Goal: Navigation & Orientation: Find specific page/section

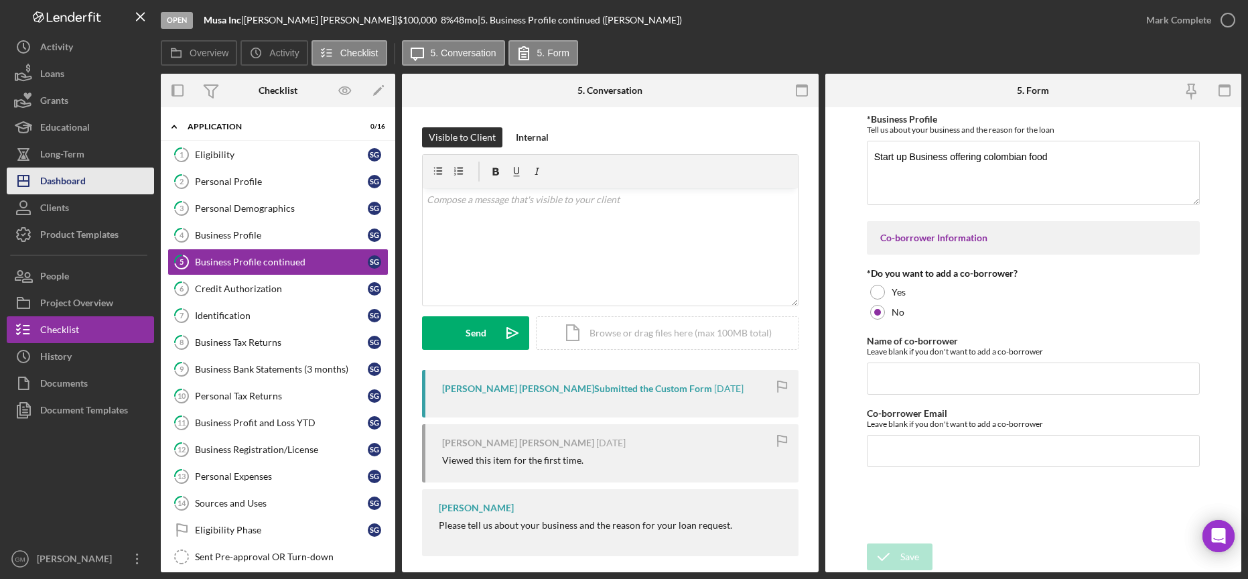
click at [66, 184] on div "Dashboard" at bounding box center [63, 182] width 46 height 30
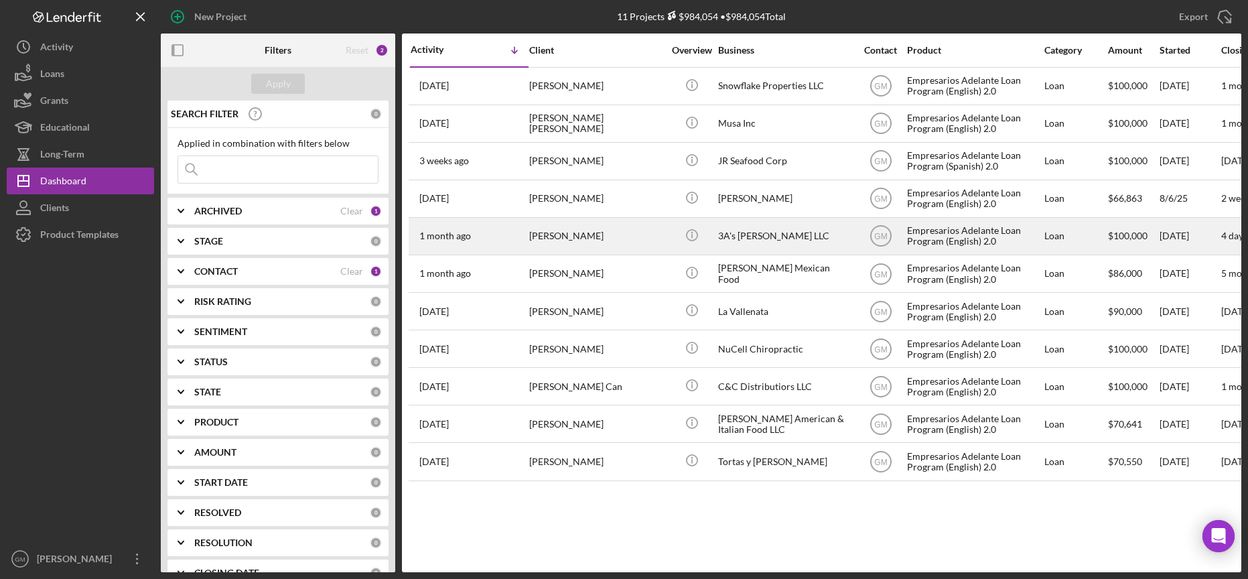
click at [653, 234] on div "[PERSON_NAME]" at bounding box center [596, 235] width 134 height 35
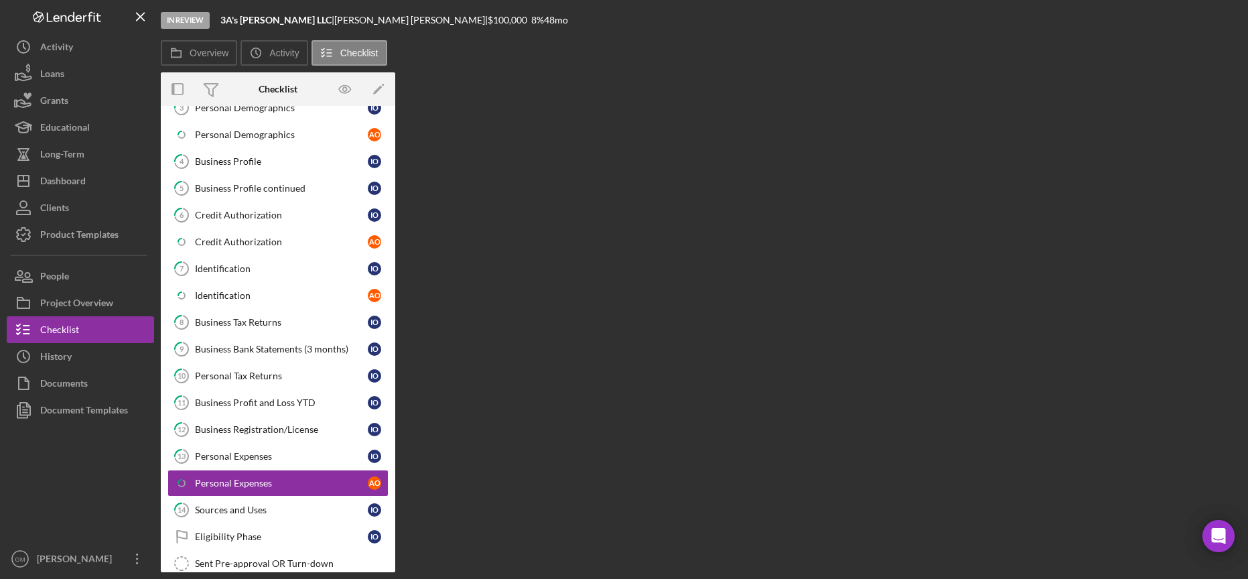
scroll to position [261, 0]
